Goal: Navigation & Orientation: Find specific page/section

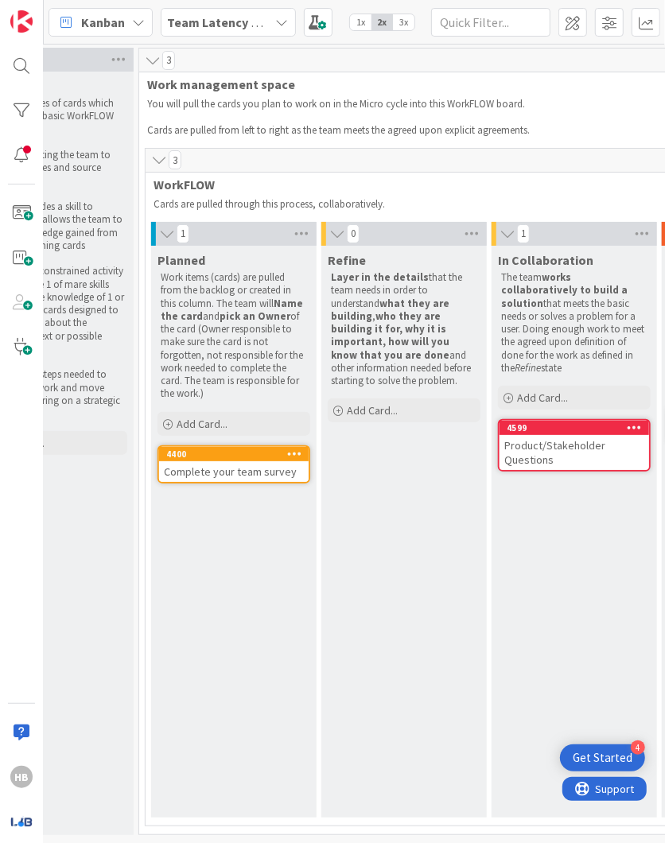
scroll to position [0, 252]
click at [422, 437] on div "Product/Stakeholder Questions" at bounding box center [574, 452] width 150 height 35
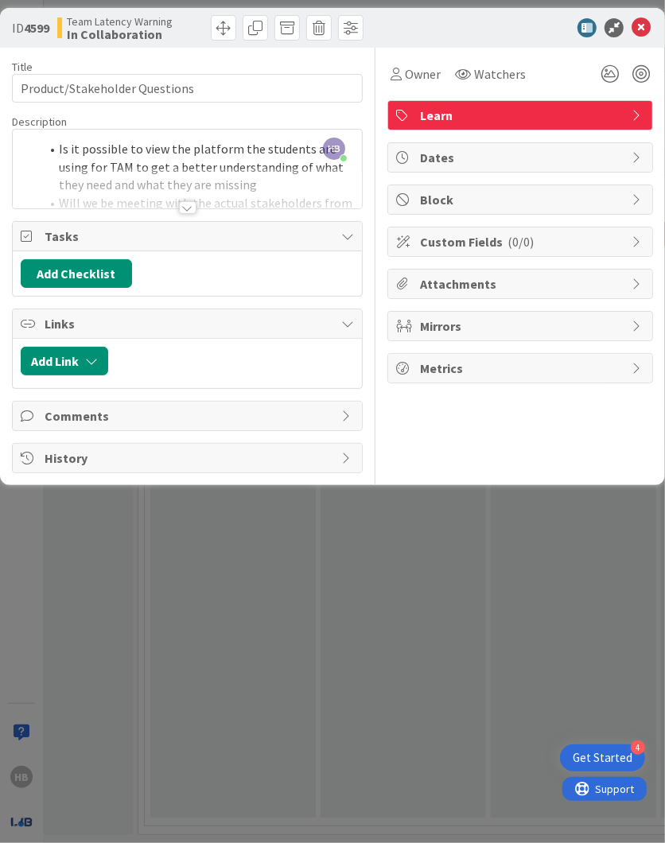
click at [177, 202] on div at bounding box center [187, 188] width 349 height 41
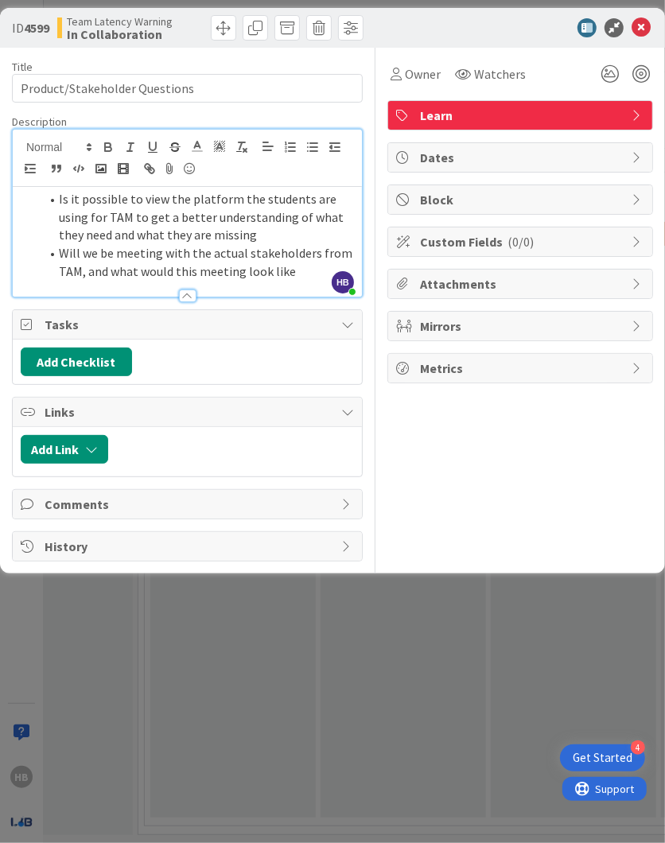
click at [291, 266] on li "Will we be meeting with the actual stakeholders from TAM, and what would this m…" at bounding box center [197, 262] width 314 height 36
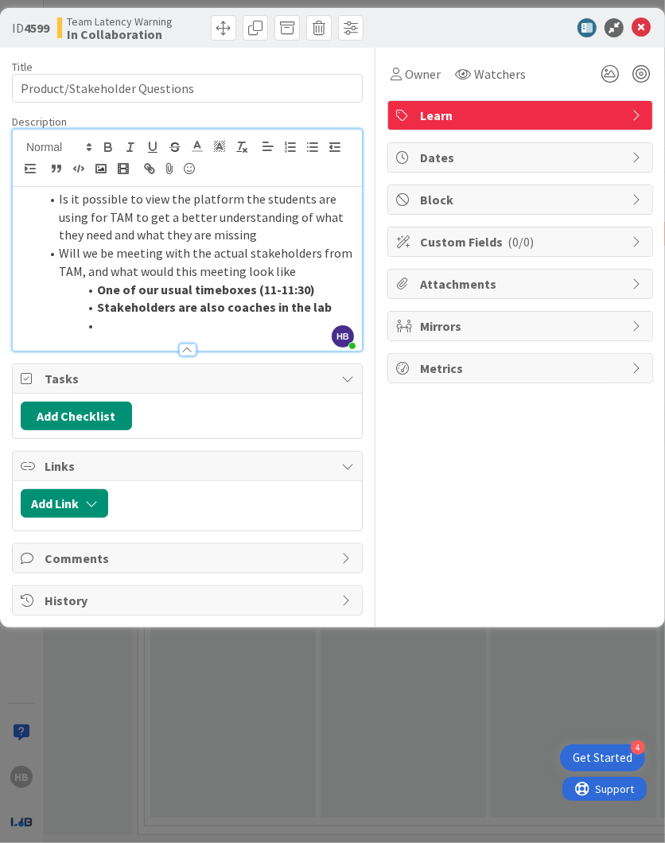
click at [222, 285] on strong "One of our usual timeboxes (11-11:30)" at bounding box center [206, 290] width 218 height 16
click at [216, 290] on strong "One of our usual timeboxes (11-11:30)" at bounding box center [206, 290] width 218 height 16
click at [228, 324] on li at bounding box center [197, 326] width 314 height 18
click at [219, 235] on li "Is it possible to view the platform the students are using for TAM to get a bet…" at bounding box center [197, 217] width 314 height 54
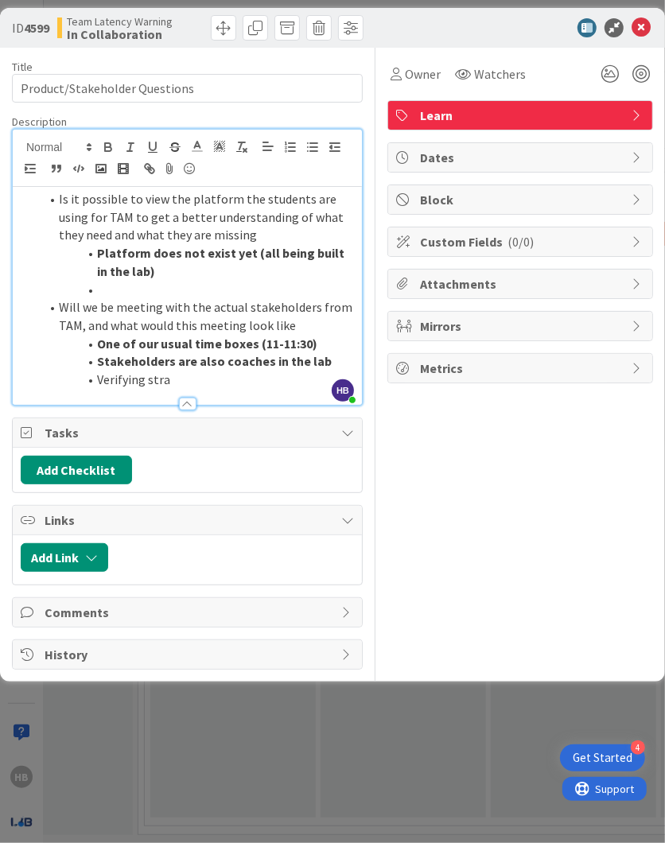
click at [170, 379] on li "Verifying stra" at bounding box center [197, 380] width 314 height 18
click at [125, 378] on li "Verifying product vision with the stakeholders" at bounding box center [197, 380] width 314 height 18
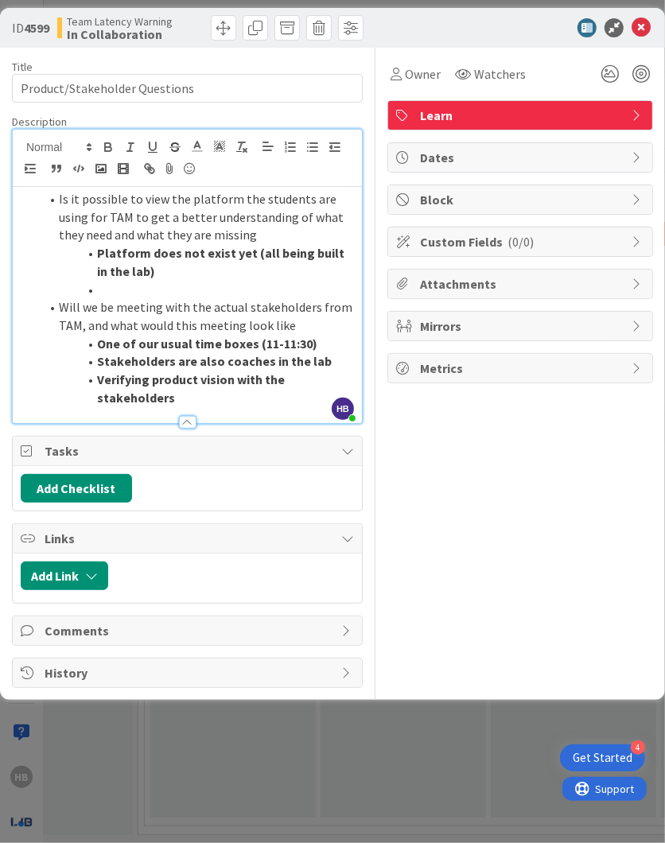
click at [381, 463] on div "Title 29 / 128 Product/Stakeholder Questions Description [PERSON_NAME] joined 2…" at bounding box center [332, 368] width 641 height 640
click at [422, 37] on div "ID 4599 Team Latency Warning In Collaboration" at bounding box center [332, 28] width 665 height 40
click at [422, 24] on icon at bounding box center [641, 27] width 19 height 19
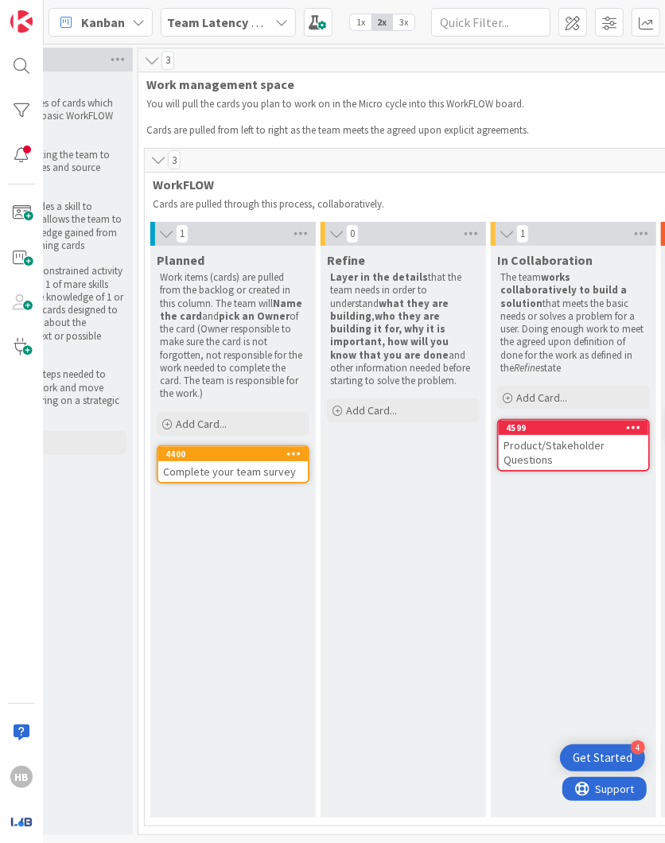
click at [233, 26] on b "Team Latency Warning" at bounding box center [233, 22] width 131 height 16
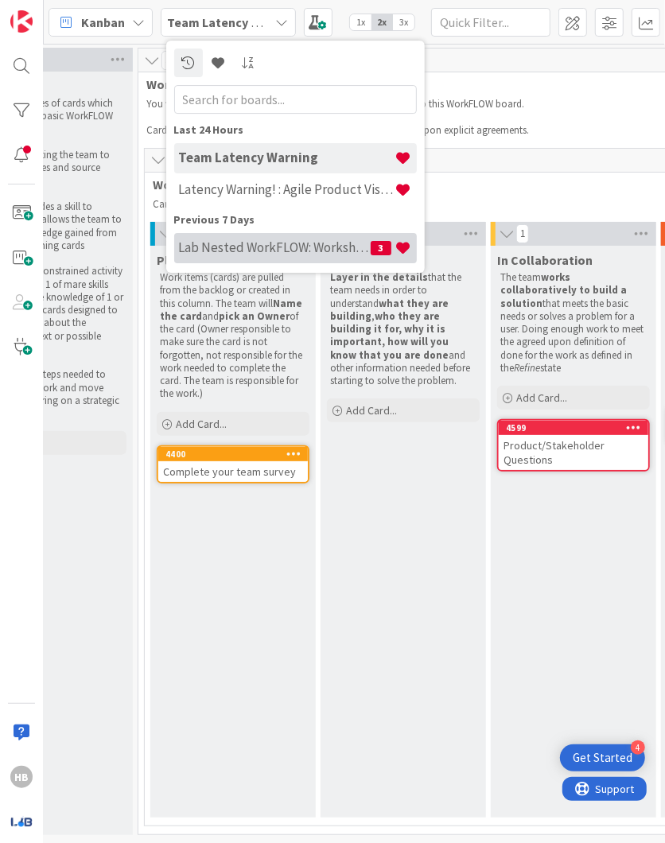
click at [274, 235] on div "Lab Nested WorkFLOW: Workshop 3" at bounding box center [295, 248] width 243 height 30
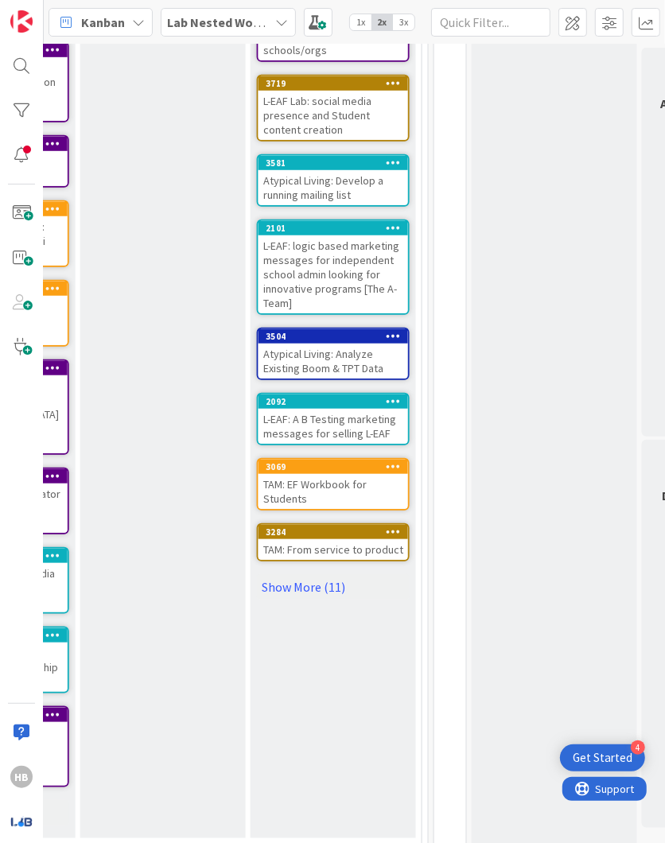
scroll to position [462, 904]
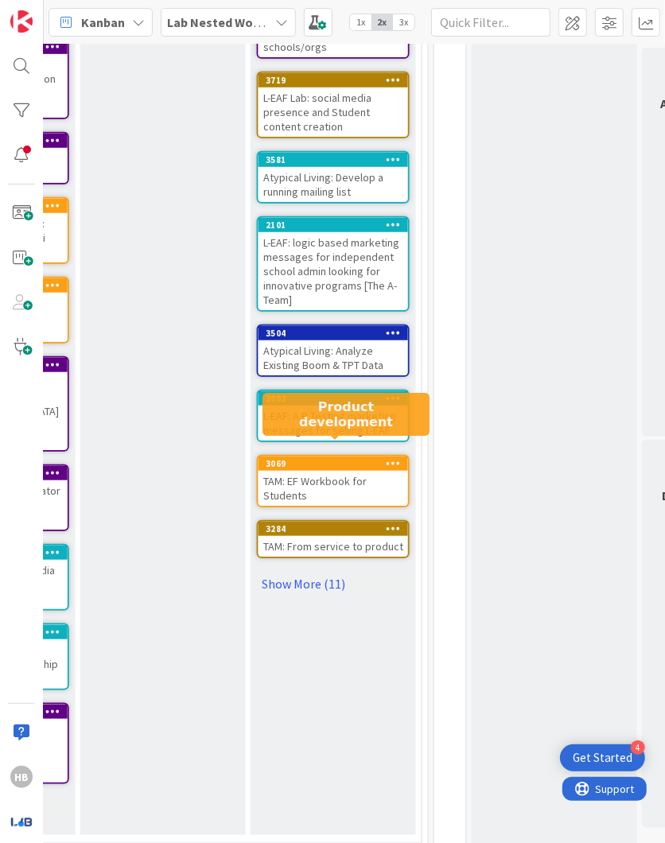
click at [314, 458] on div "3069" at bounding box center [337, 463] width 142 height 11
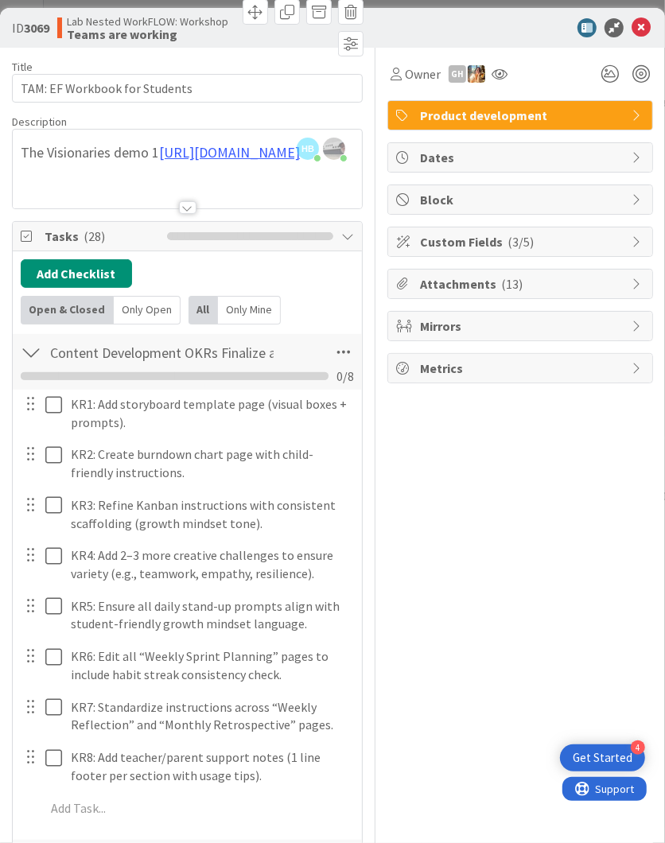
click at [186, 208] on div at bounding box center [187, 207] width 17 height 13
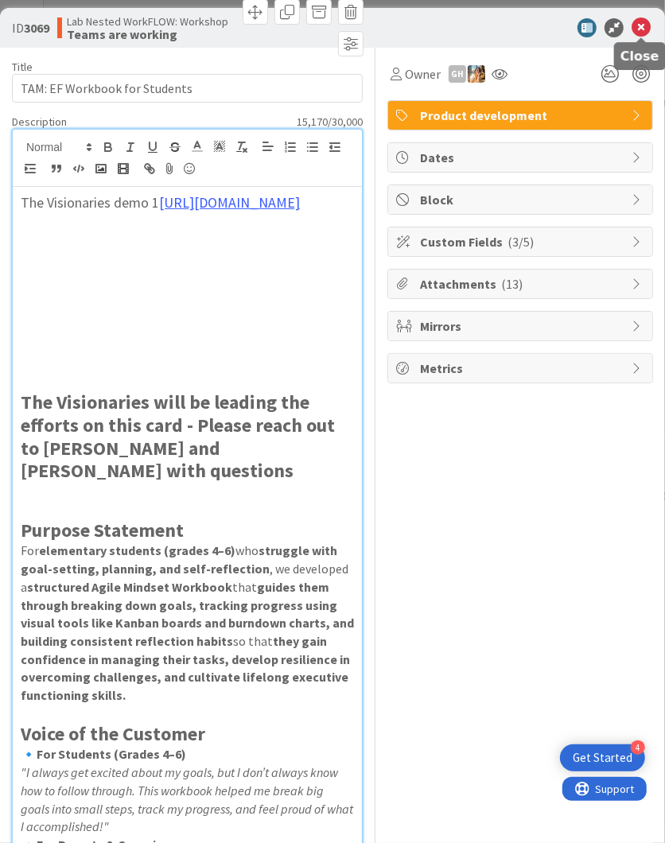
click at [422, 30] on icon at bounding box center [641, 27] width 19 height 19
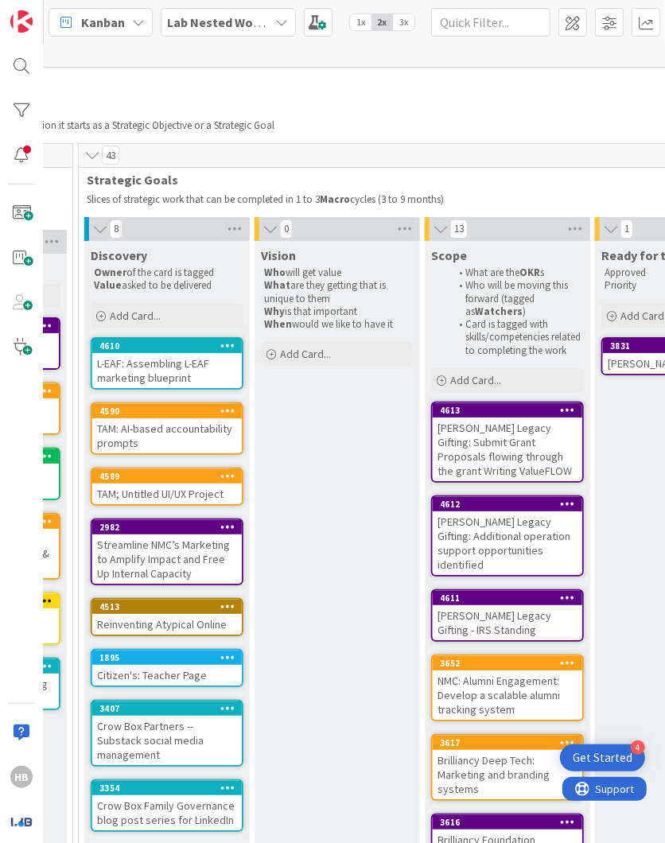
scroll to position [5, 0]
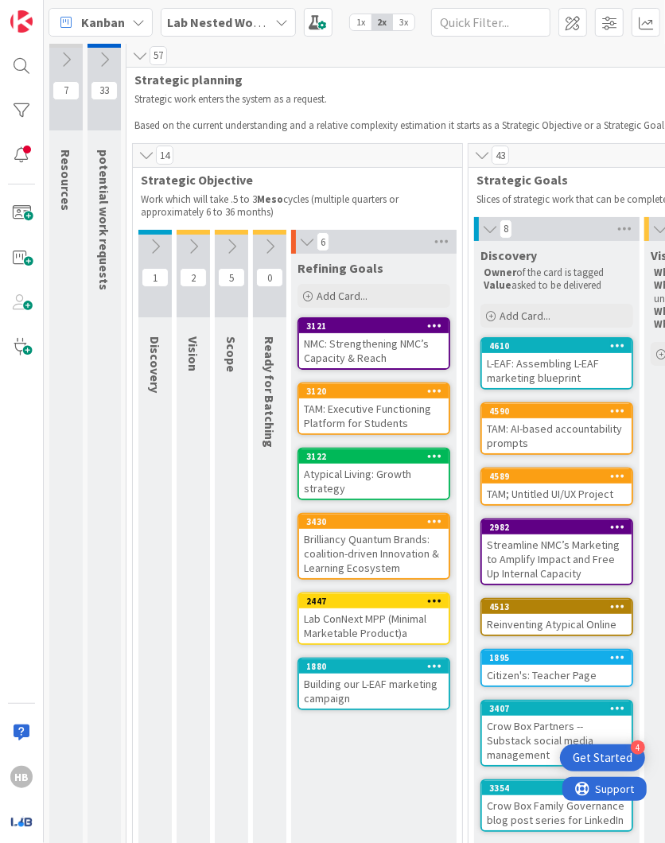
click at [248, 19] on b "Lab Nested WorkFLOW: Workshop" at bounding box center [264, 22] width 193 height 16
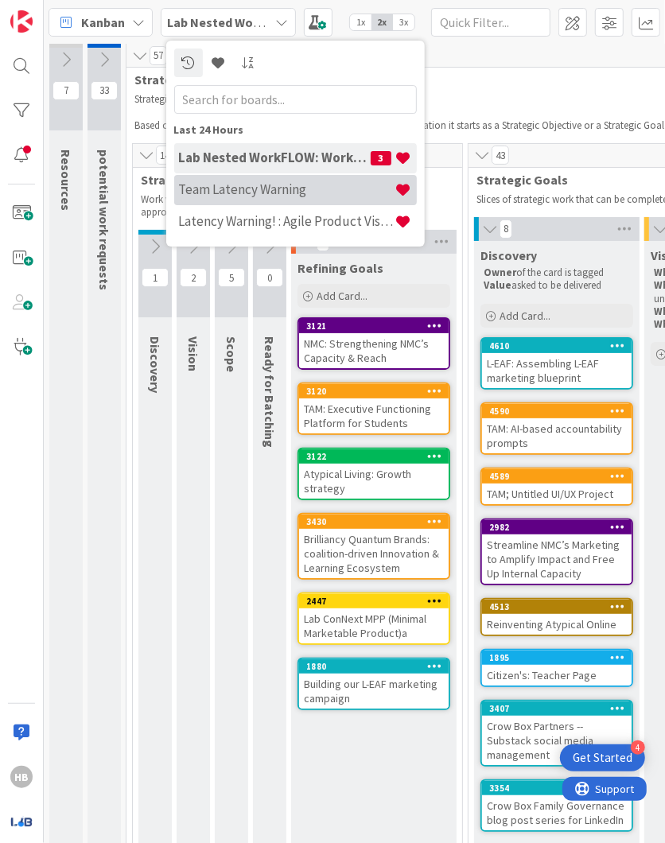
click at [281, 193] on h4 "Team Latency Warning" at bounding box center [287, 189] width 216 height 16
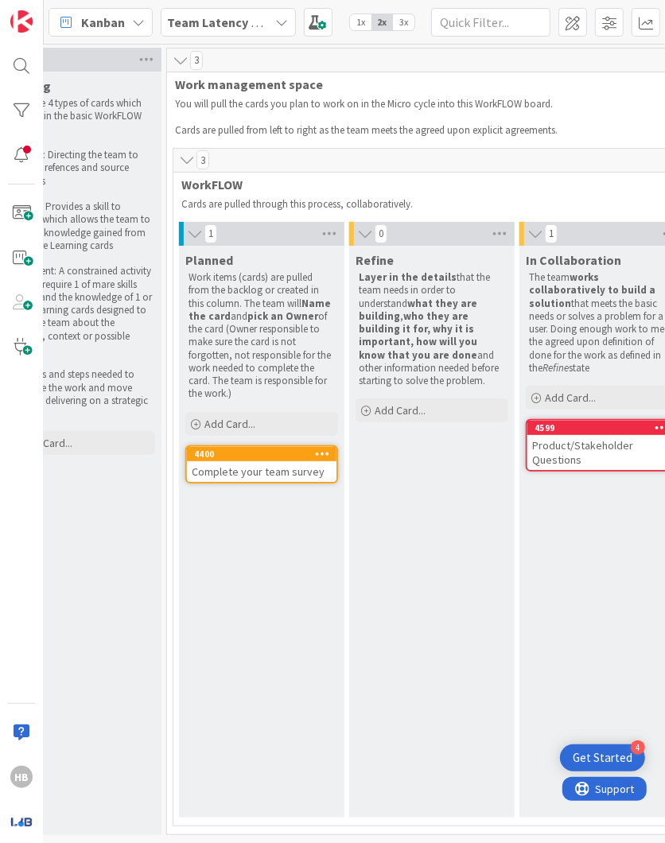
scroll to position [0, 324]
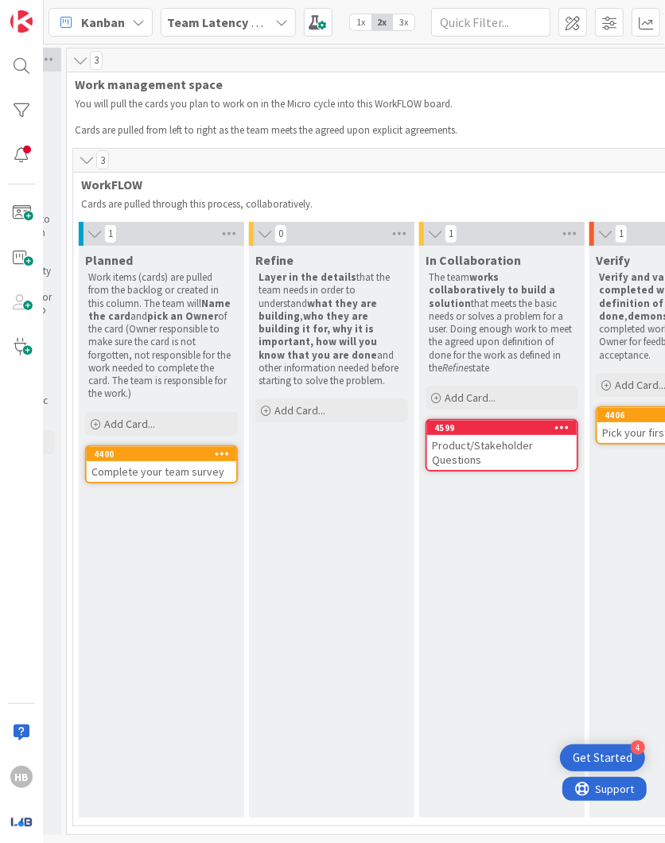
click at [422, 421] on div "4599" at bounding box center [502, 428] width 150 height 14
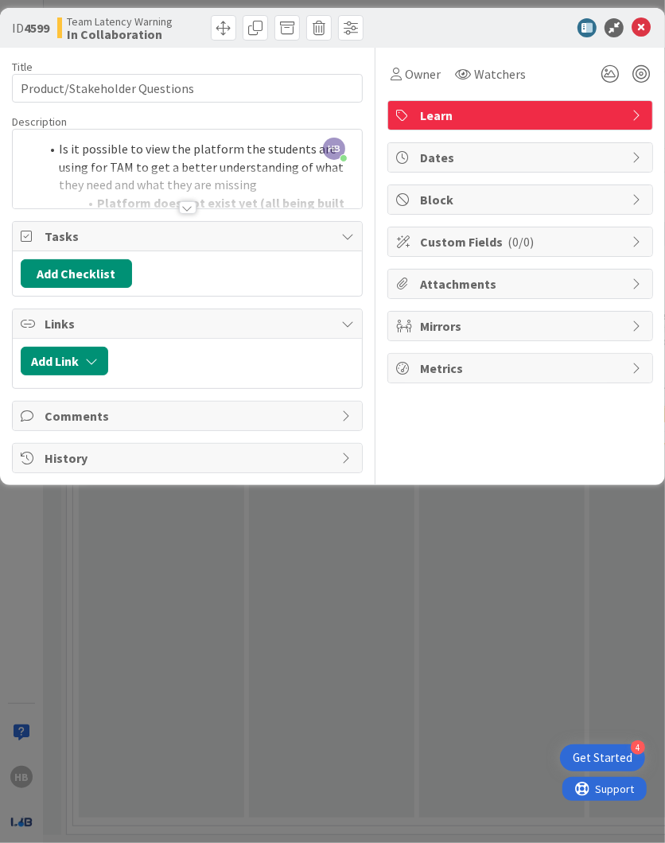
click at [186, 202] on div at bounding box center [187, 207] width 17 height 13
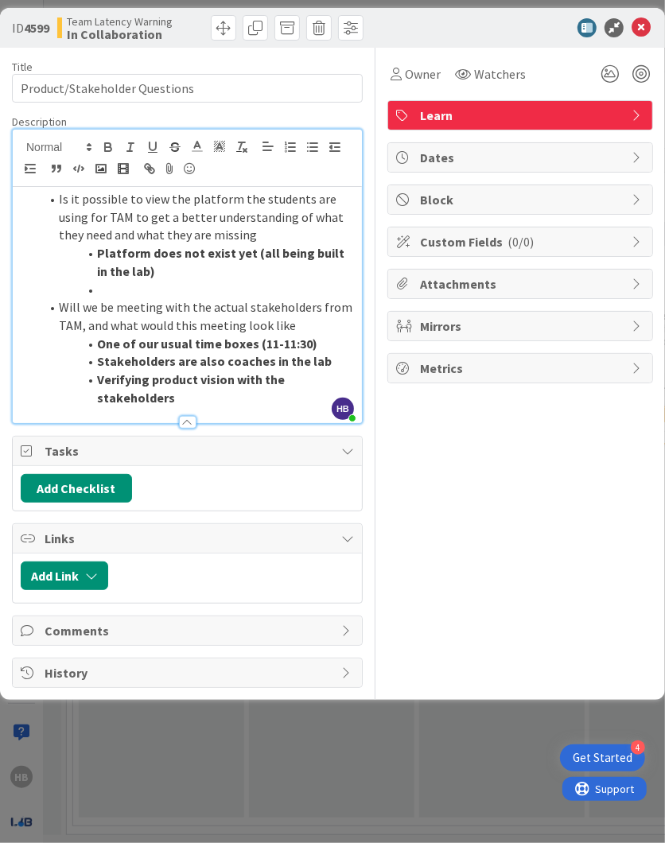
click at [118, 290] on li at bounding box center [197, 290] width 314 height 18
click at [122, 285] on li at bounding box center [197, 290] width 314 height 18
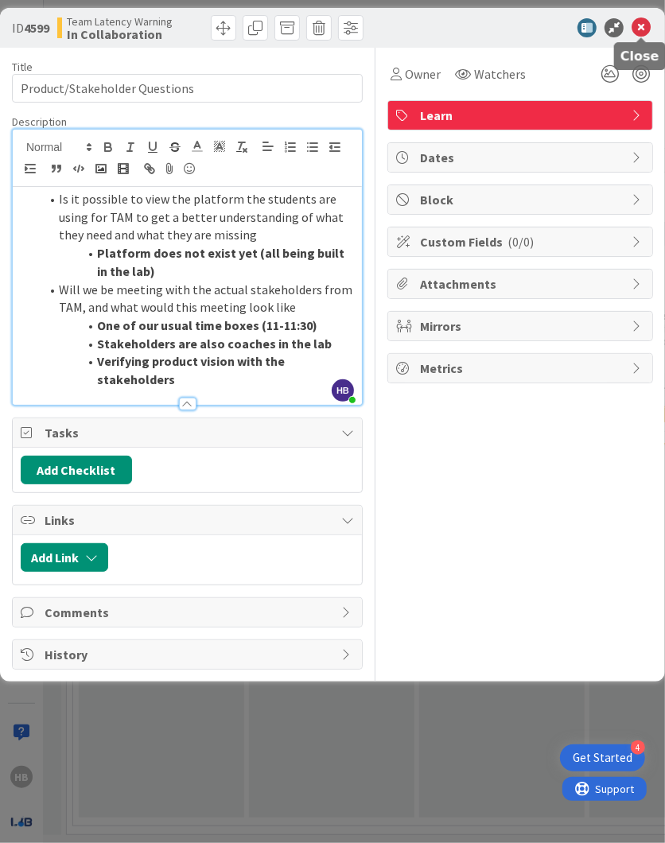
click at [422, 25] on icon at bounding box center [641, 27] width 19 height 19
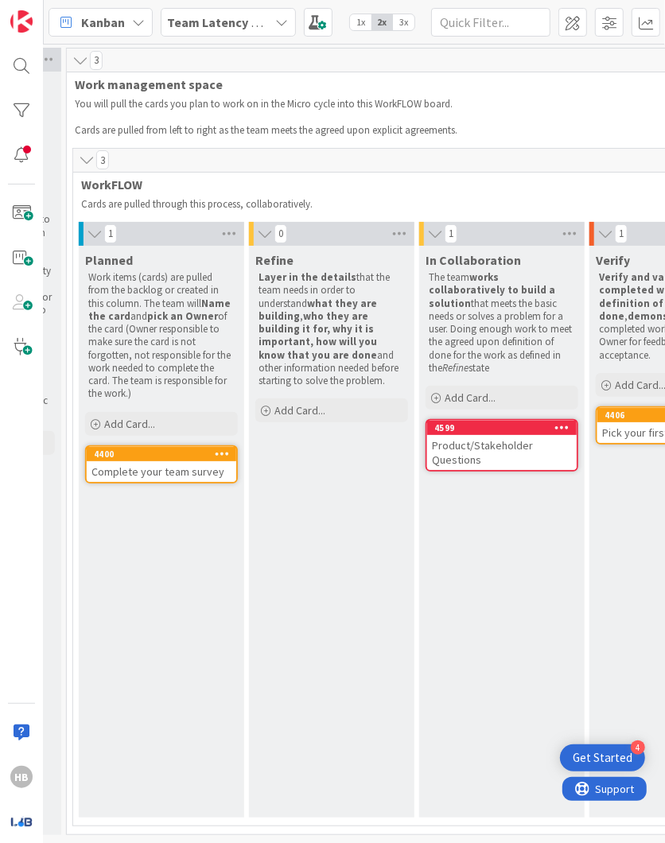
click at [261, 18] on b "Team Latency Warning" at bounding box center [233, 22] width 131 height 16
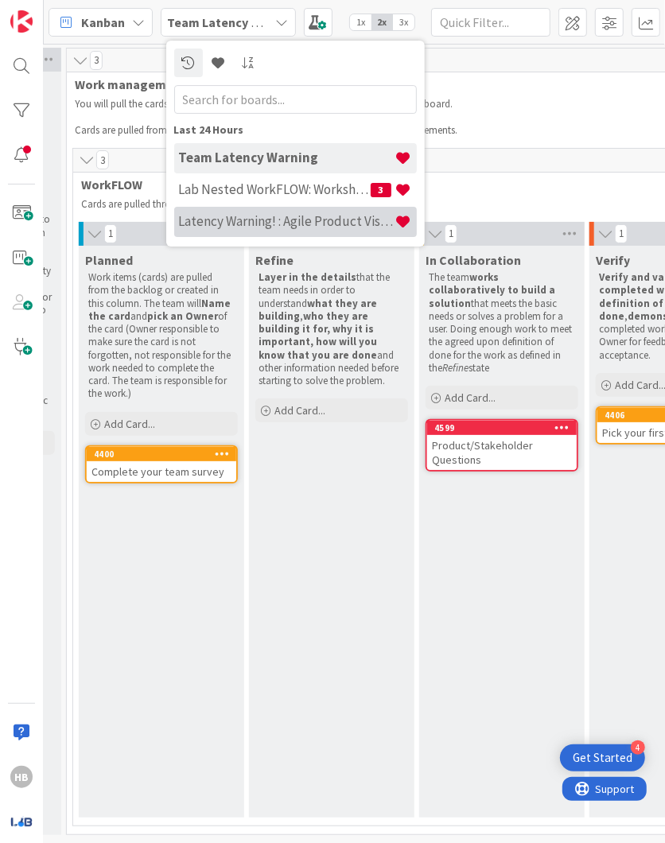
click at [220, 213] on h4 "Latency Warning! : Agile Product Vision" at bounding box center [287, 221] width 216 height 16
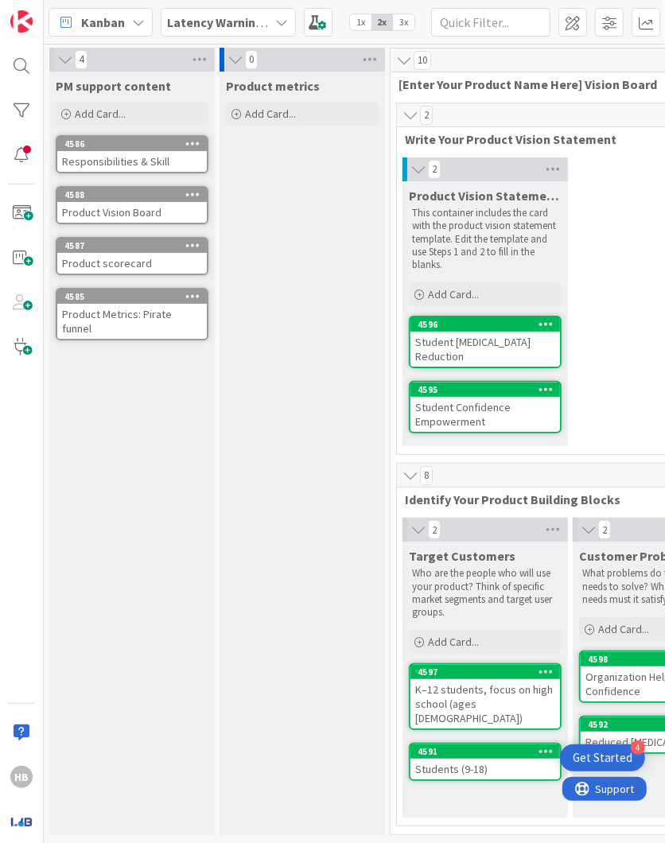
click at [259, 17] on b "Latency Warning! : Agile Product Vision" at bounding box center [280, 22] width 224 height 16
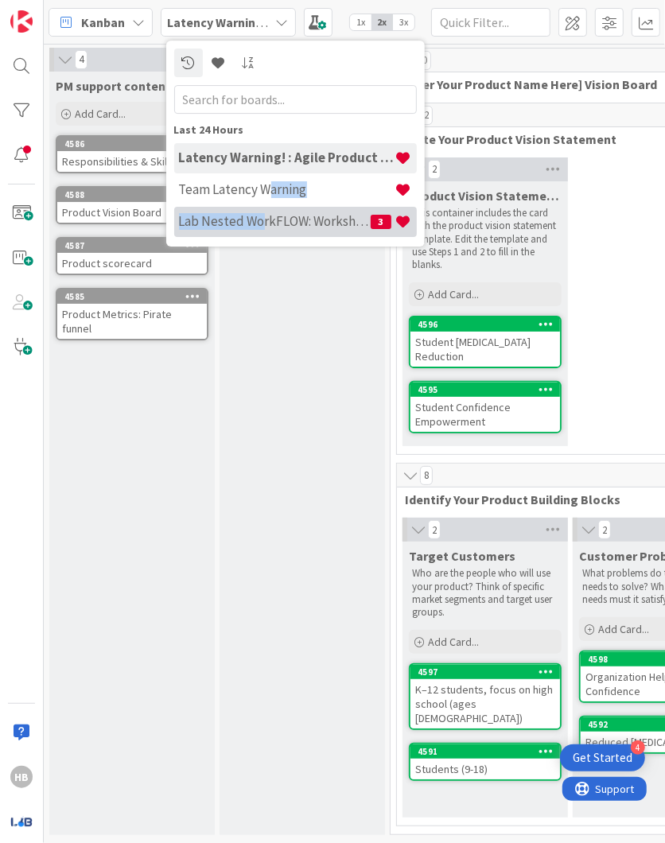
drag, startPoint x: 266, startPoint y: 196, endPoint x: 263, endPoint y: 227, distance: 30.4
click at [263, 227] on div "Latency Warning! : Agile Product Vision Team Latency Warning Lab Nested WorkFLO…" at bounding box center [295, 190] width 243 height 95
click at [263, 227] on h4 "Lab Nested WorkFLOW: Workshop" at bounding box center [275, 221] width 192 height 16
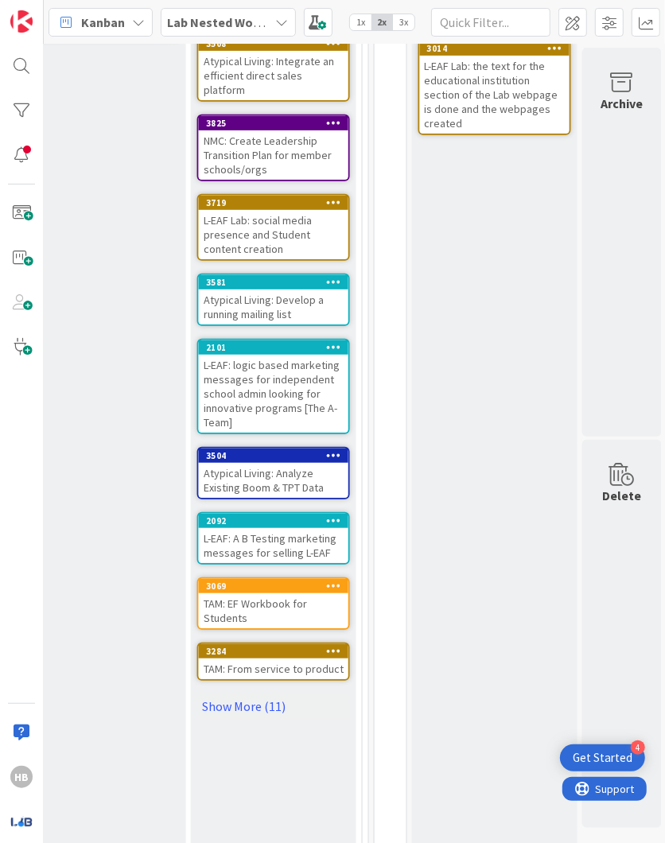
scroll to position [474, 964]
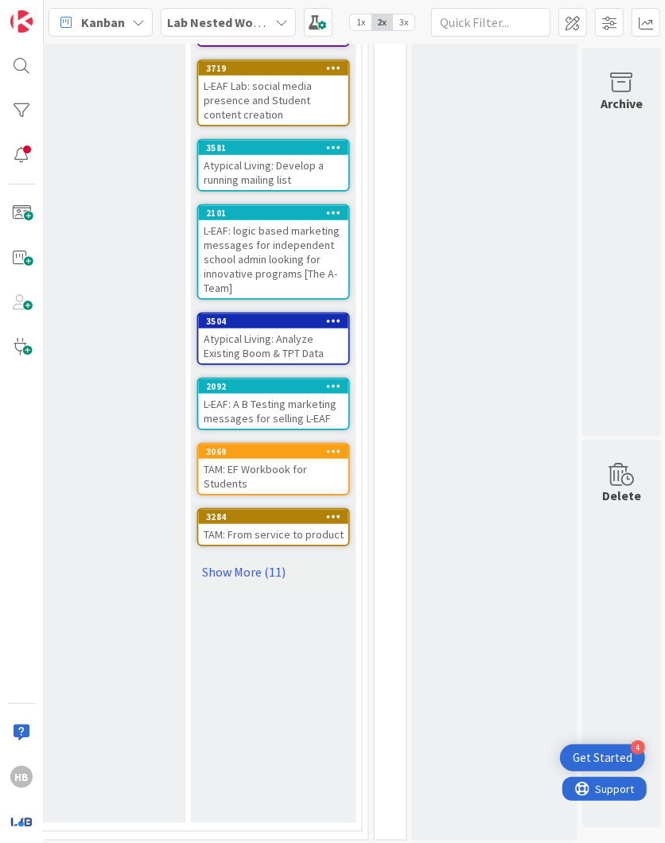
click at [259, 459] on div "TAM: EF Workbook for Students" at bounding box center [274, 476] width 150 height 35
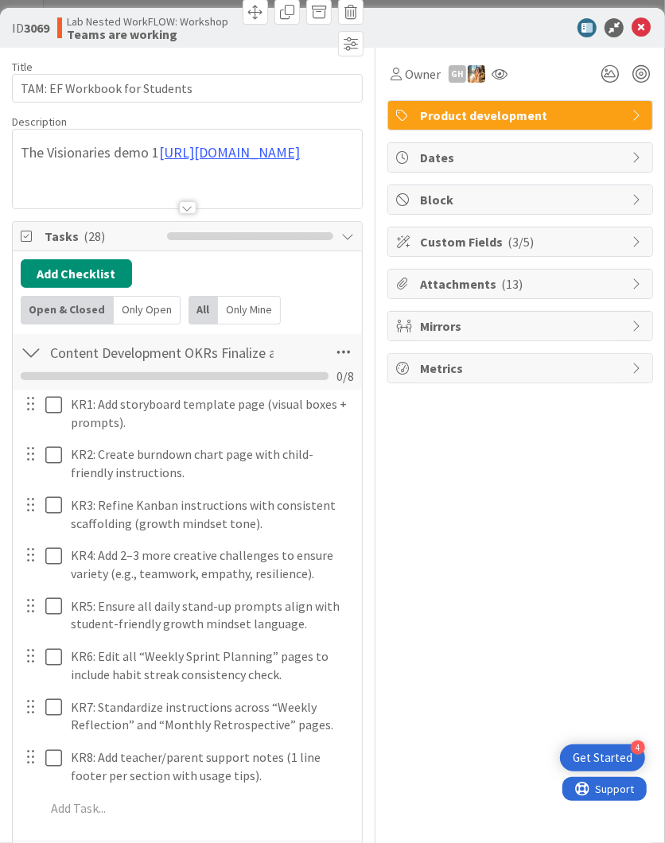
click at [133, 181] on div at bounding box center [187, 188] width 349 height 41
